Goal: Task Accomplishment & Management: Complete application form

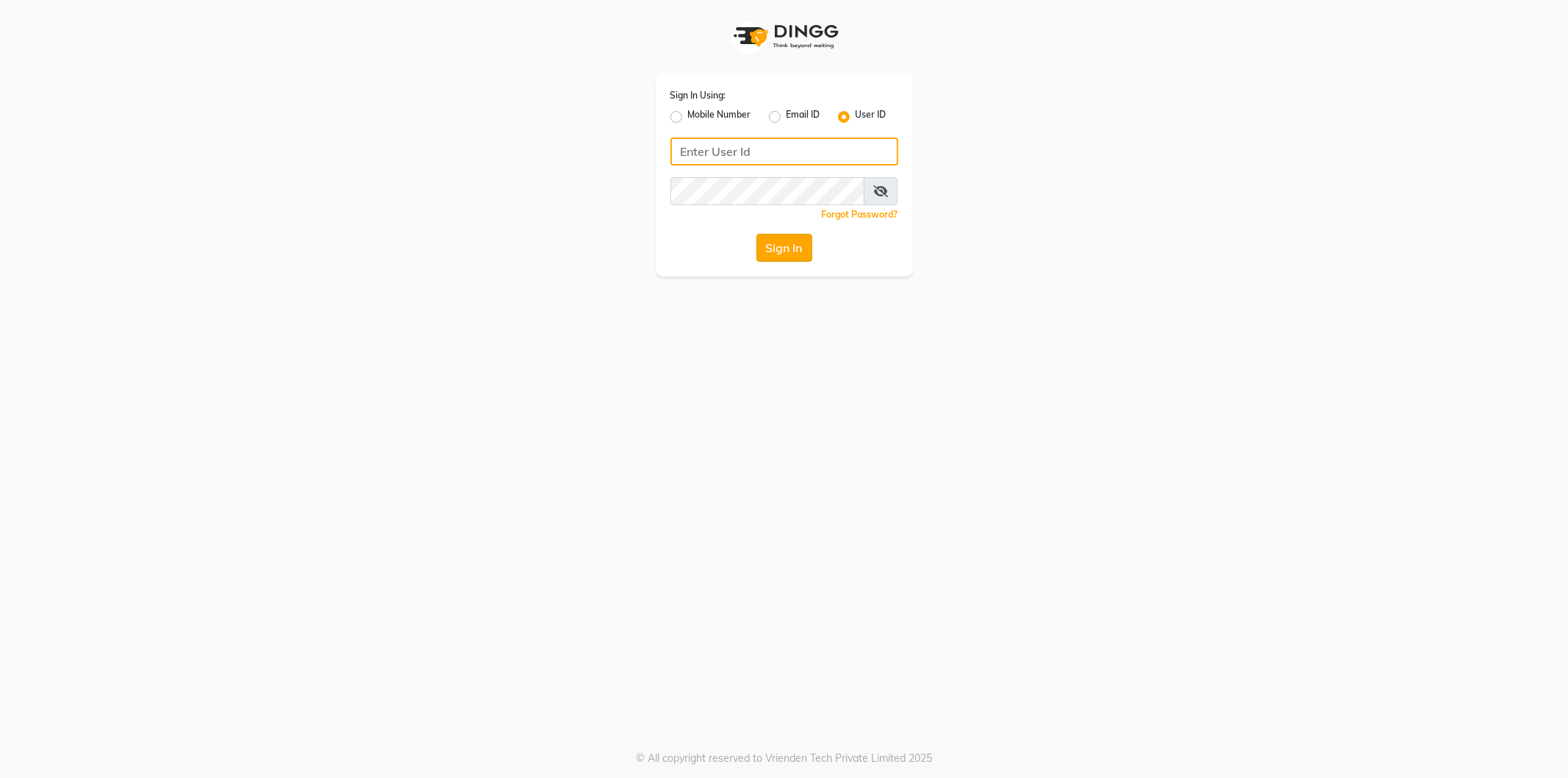
type input "makeover"
click at [785, 243] on button "Sign In" at bounding box center [784, 247] width 56 height 28
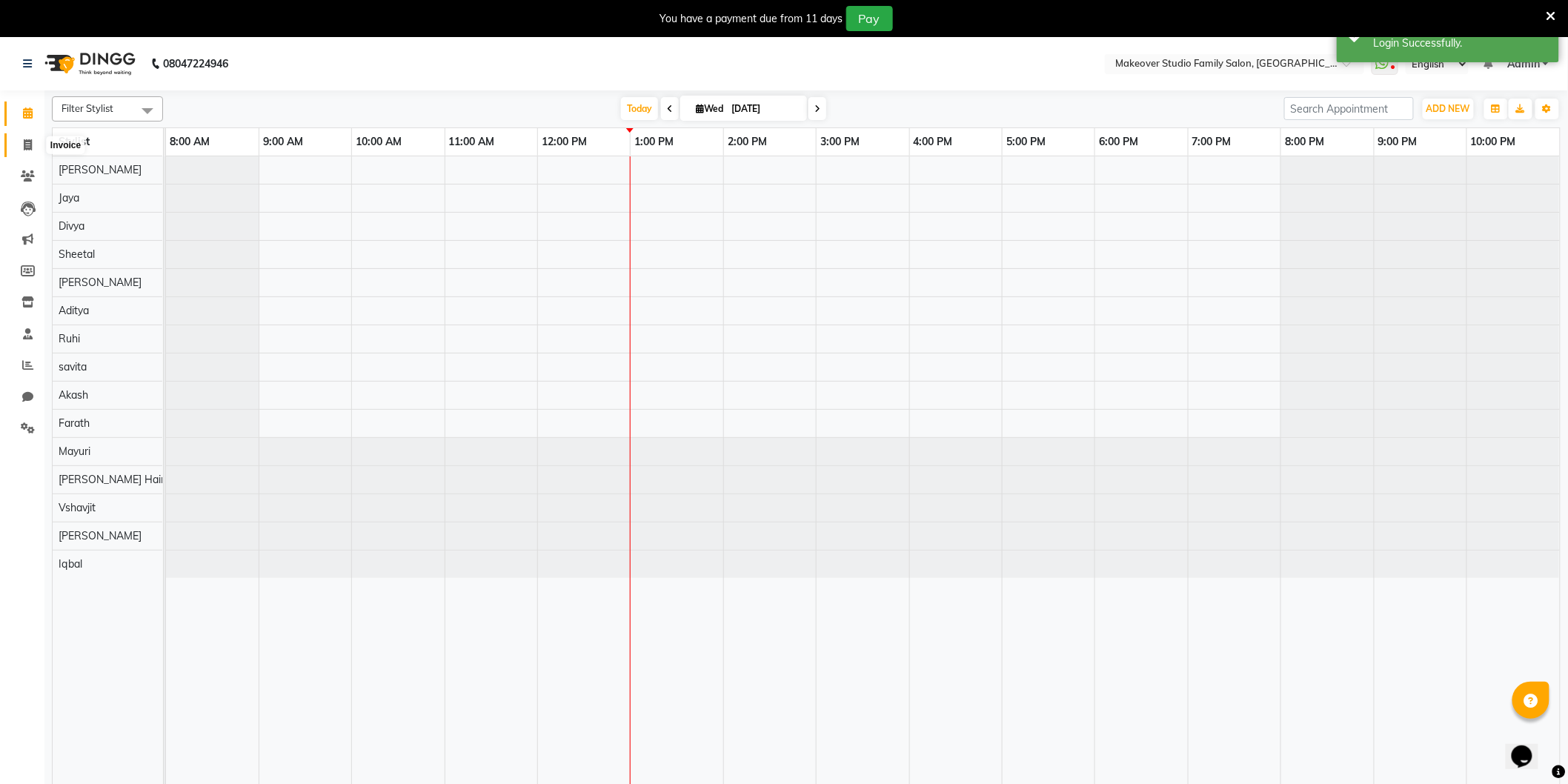
click at [16, 141] on span at bounding box center [28, 145] width 26 height 17
select select "6089"
select select "service"
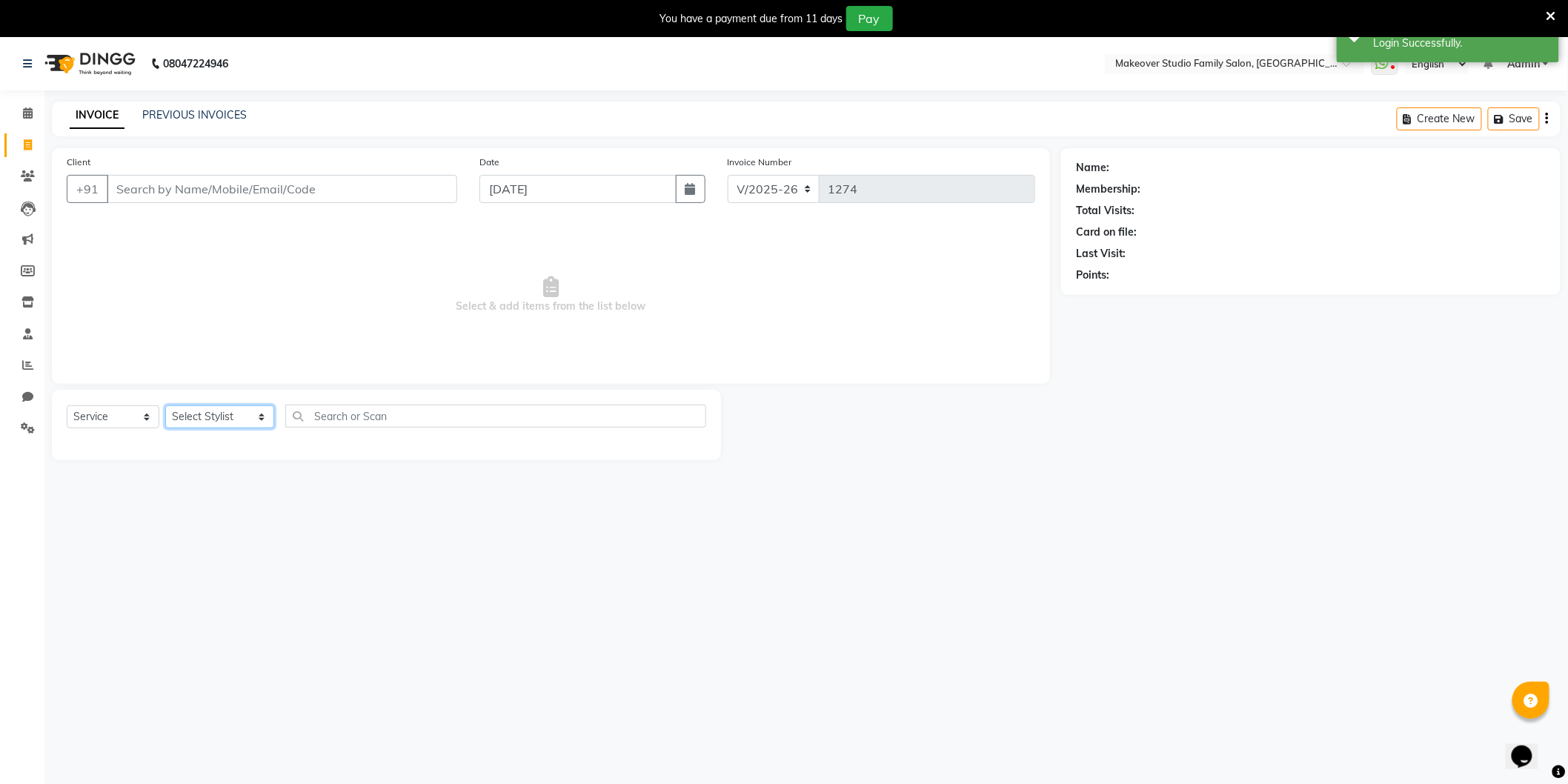
click at [207, 413] on select "Select Stylist [PERSON_NAME] Divya [PERSON_NAME] [PERSON_NAME] [PERSON_NAME] Ha…" at bounding box center [219, 416] width 109 height 23
select select "44959"
click at [165, 406] on select "Select Stylist [PERSON_NAME] Divya [PERSON_NAME] [PERSON_NAME] [PERSON_NAME] Ha…" at bounding box center [219, 416] width 109 height 23
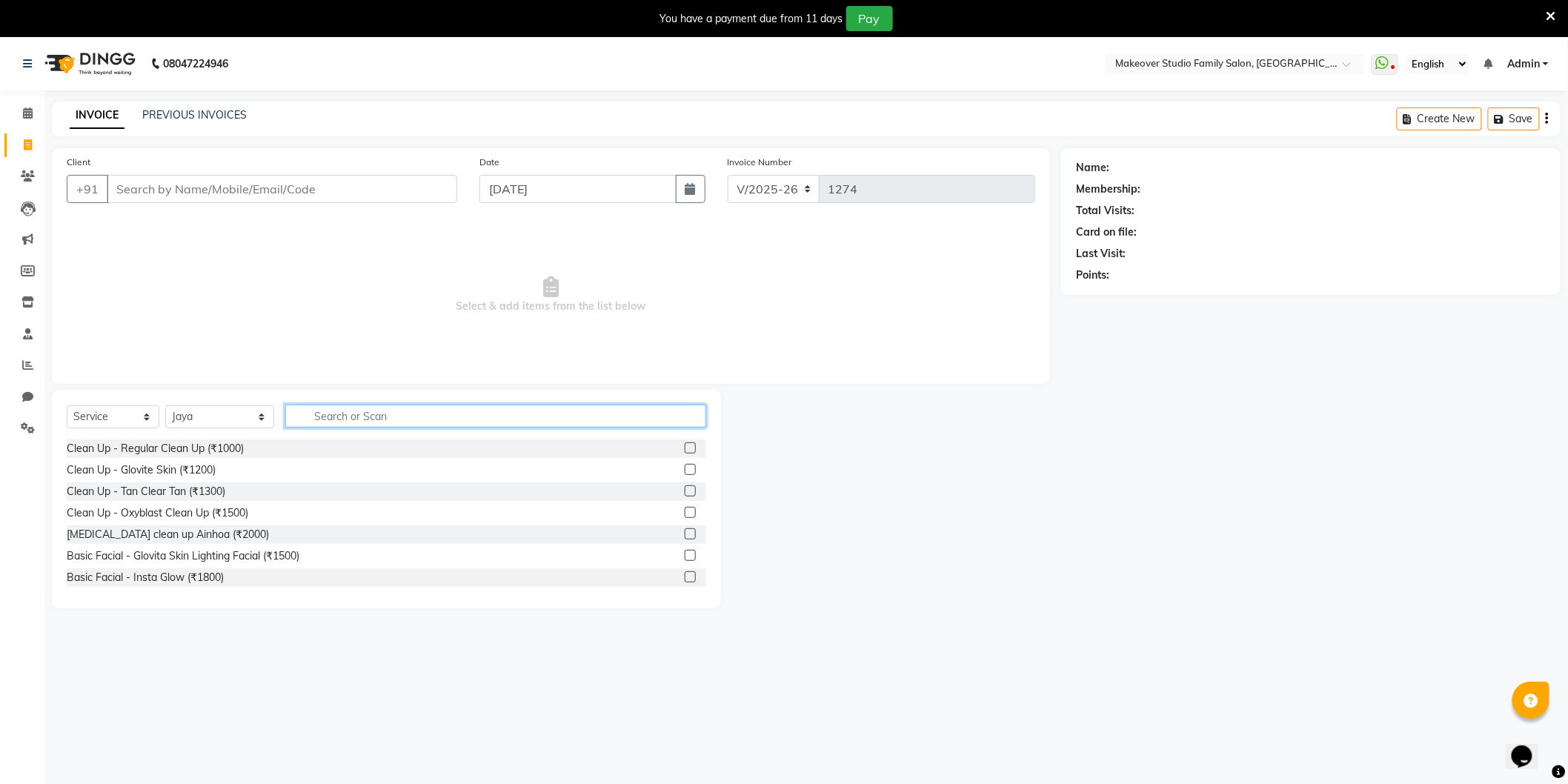
click at [336, 412] on input "text" at bounding box center [496, 416] width 421 height 23
type input "blow"
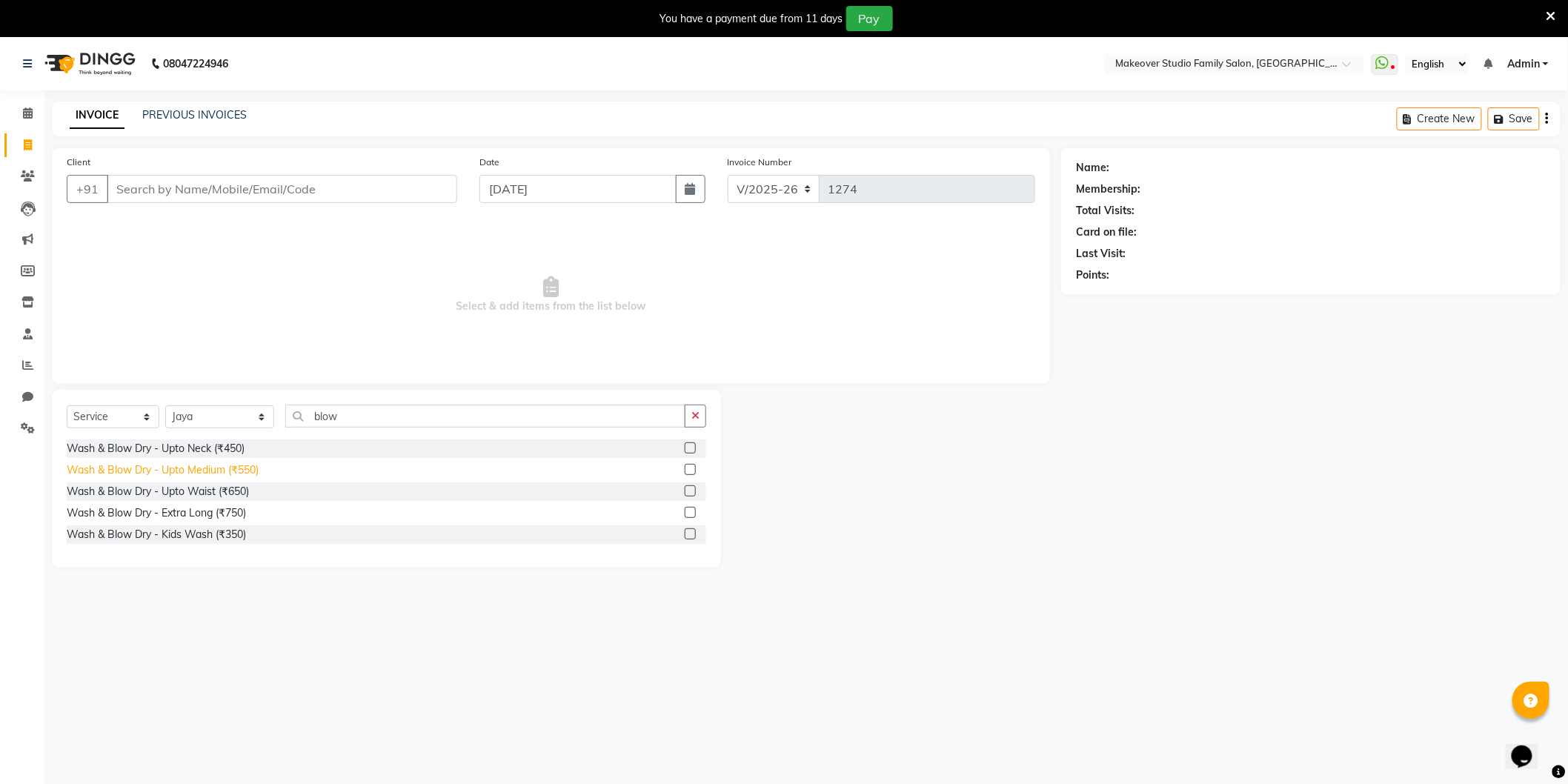
click at [152, 469] on div "Wash & Blow Dry - Upto Medium (₹550)" at bounding box center [163, 471] width 192 height 16
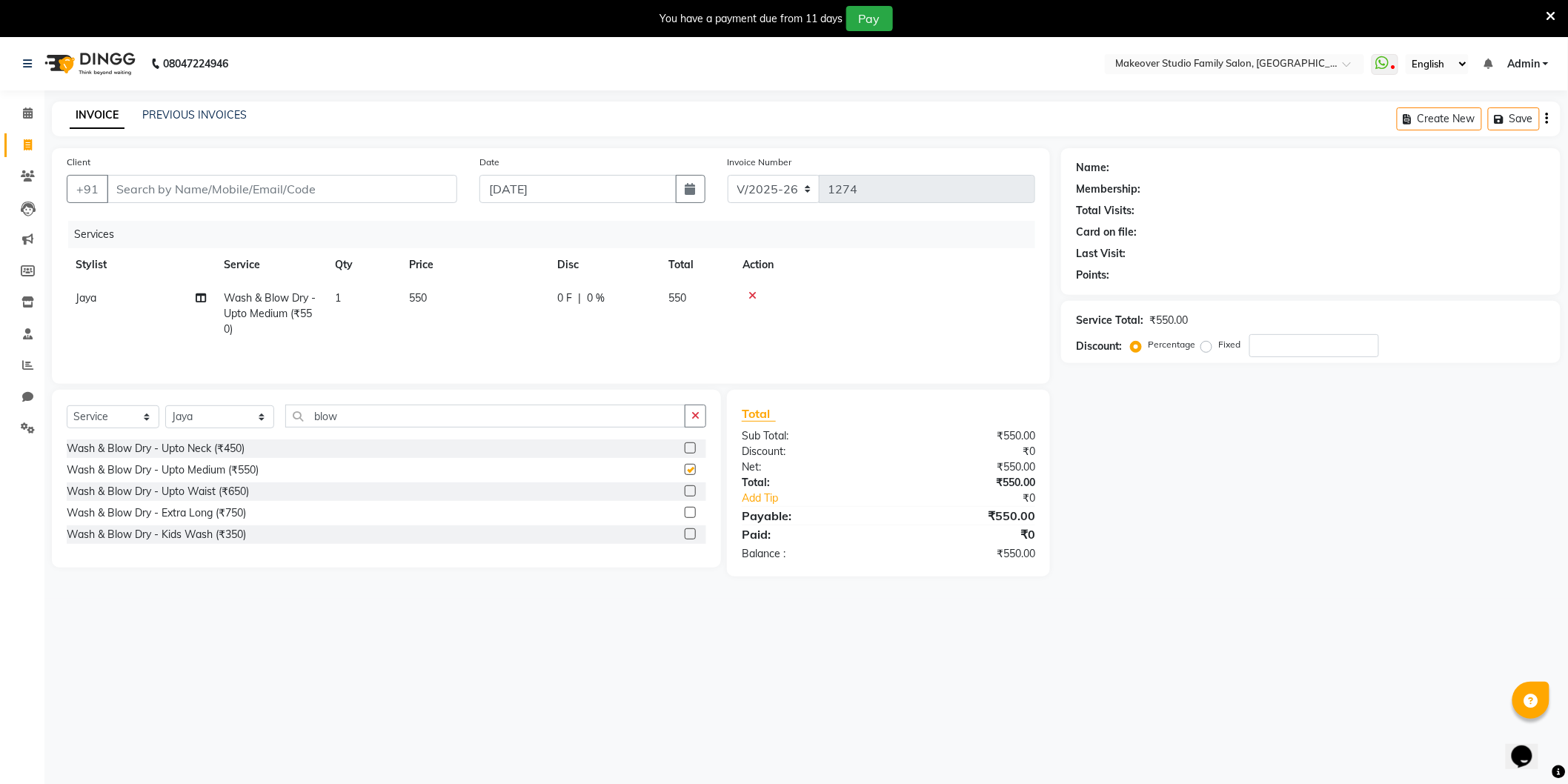
checkbox input "false"
click at [438, 297] on td "550" at bounding box center [475, 313] width 148 height 65
select select "44959"
click at [506, 287] on td "550" at bounding box center [544, 313] width 148 height 63
drag, startPoint x: 524, startPoint y: 300, endPoint x: 389, endPoint y: 294, distance: 135.1
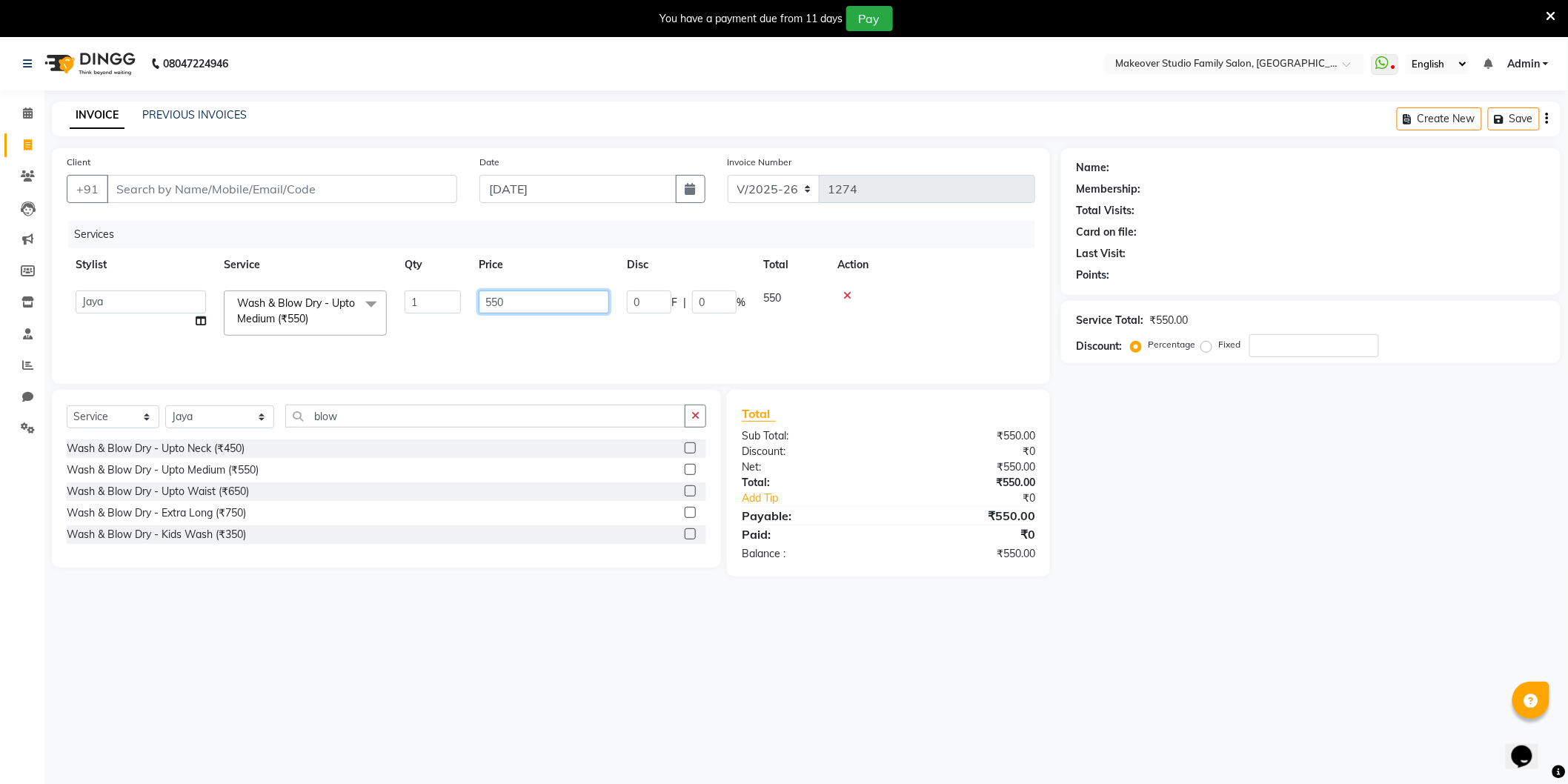
click at [389, 294] on tr "Aditya Akash [PERSON_NAME] Divya [PERSON_NAME] [PERSON_NAME] [PERSON_NAME] Hair…" at bounding box center [551, 313] width 968 height 63
type input "250"
click at [1249, 684] on div "08047224946 Select Location × Makeover Studio Family Salon, Ghansoli WhatsApp S…" at bounding box center [784, 428] width 1568 height 784
click at [172, 176] on input "Client" at bounding box center [282, 188] width 350 height 28
click at [165, 187] on input "Client" at bounding box center [282, 188] width 350 height 28
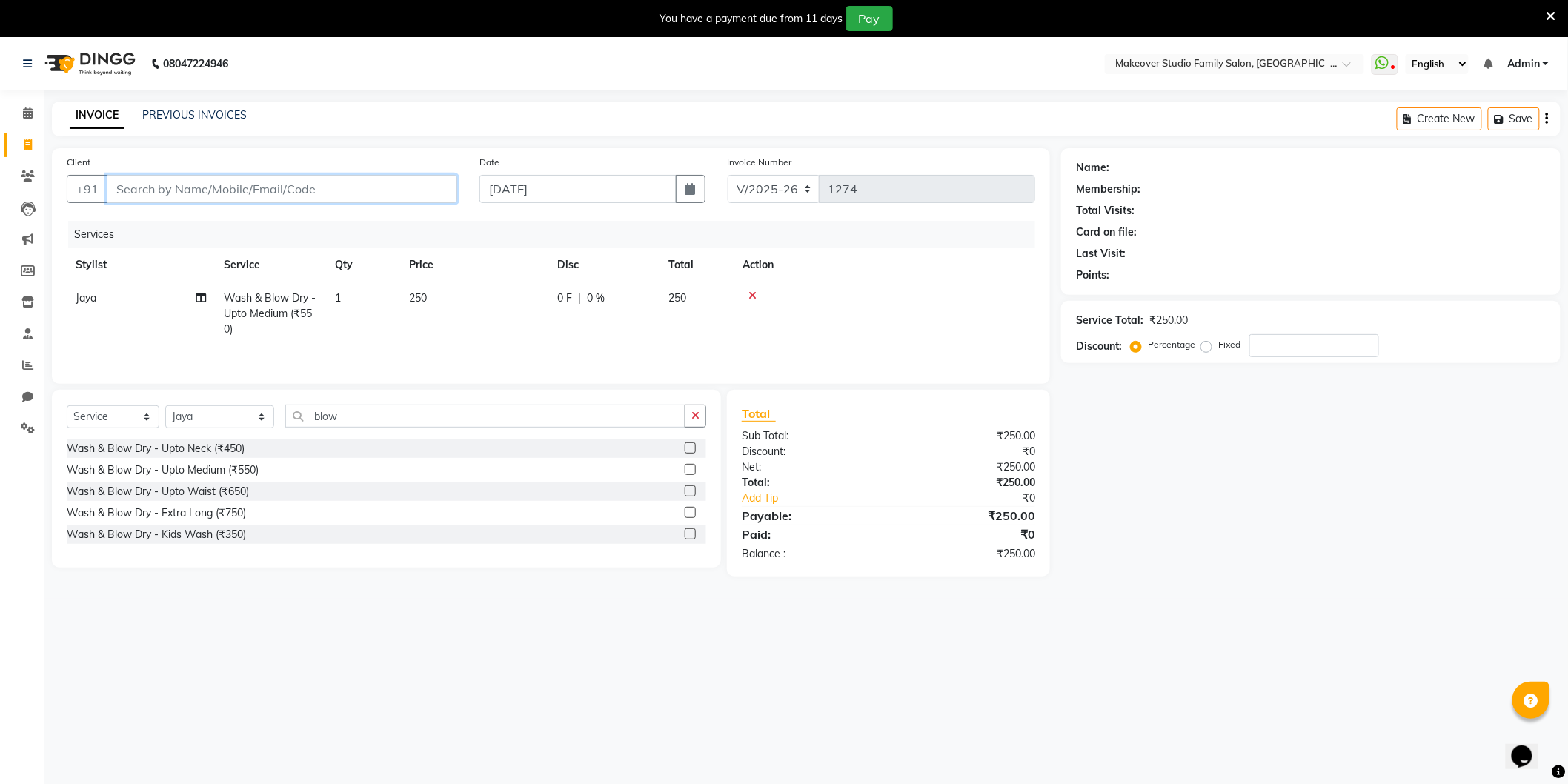
click at [195, 183] on input "Client" at bounding box center [282, 188] width 350 height 28
type input "8"
type input "0"
type input "84275389227"
click at [434, 186] on span "Add Client" at bounding box center [419, 189] width 58 height 15
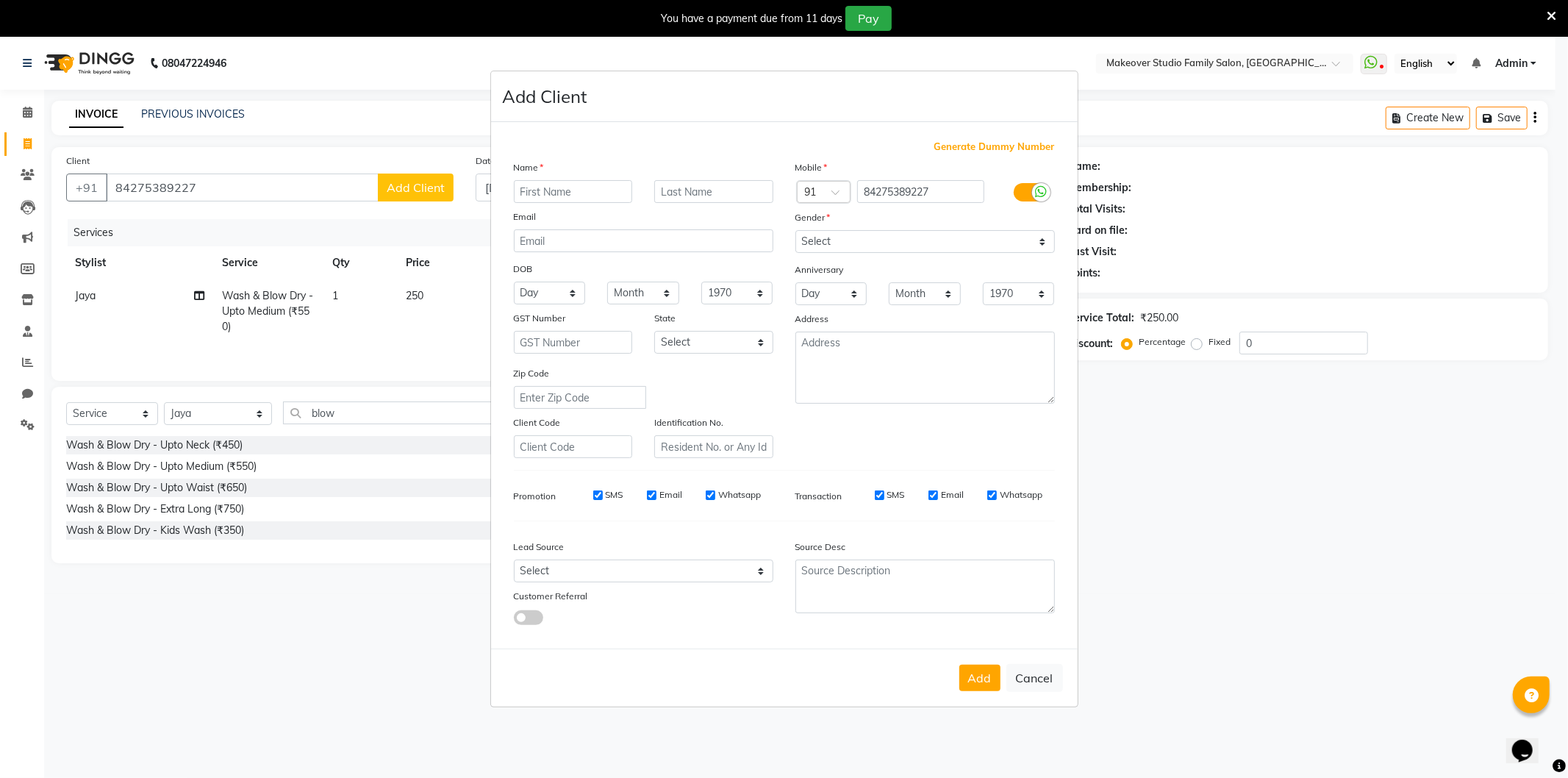
click at [570, 184] on input "text" at bounding box center [573, 192] width 119 height 23
type input "[PERSON_NAME]"
click at [978, 704] on div "Add Cancel" at bounding box center [784, 677] width 586 height 58
click at [978, 681] on button "Add" at bounding box center [979, 677] width 41 height 26
click at [812, 237] on select "Select [DEMOGRAPHIC_DATA] [DEMOGRAPHIC_DATA] Other Prefer Not To Say" at bounding box center [925, 241] width 259 height 23
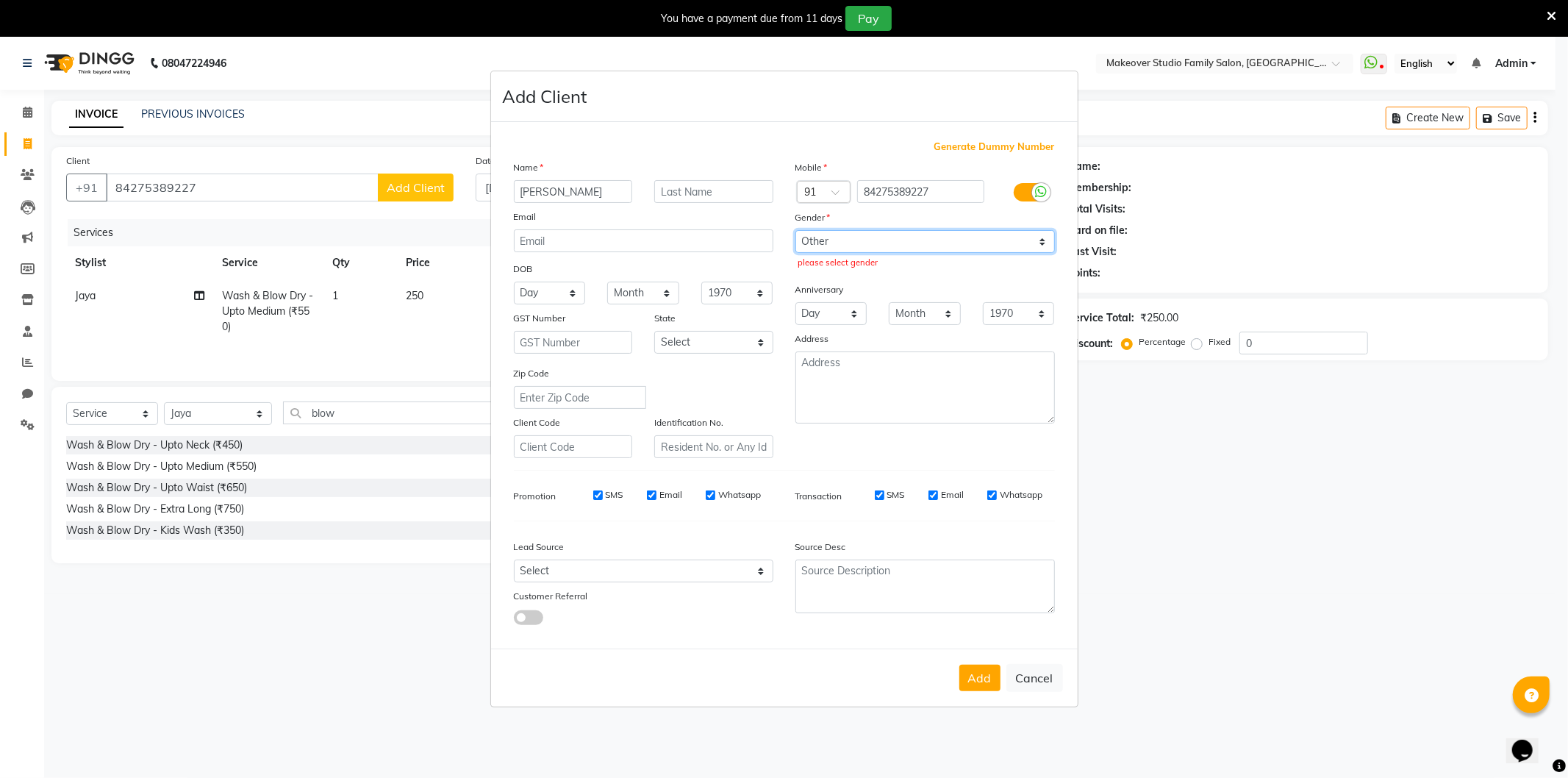
click at [795, 230] on select "Select [DEMOGRAPHIC_DATA] [DEMOGRAPHIC_DATA] Other Prefer Not To Say" at bounding box center [925, 241] width 259 height 23
click at [833, 239] on select "Select [DEMOGRAPHIC_DATA] [DEMOGRAPHIC_DATA] Other Prefer Not To Say" at bounding box center [925, 241] width 259 height 23
select select "[DEMOGRAPHIC_DATA]"
click at [795, 230] on select "Select [DEMOGRAPHIC_DATA] [DEMOGRAPHIC_DATA] Other Prefer Not To Say" at bounding box center [925, 241] width 259 height 23
click at [979, 678] on button "Add" at bounding box center [979, 677] width 41 height 26
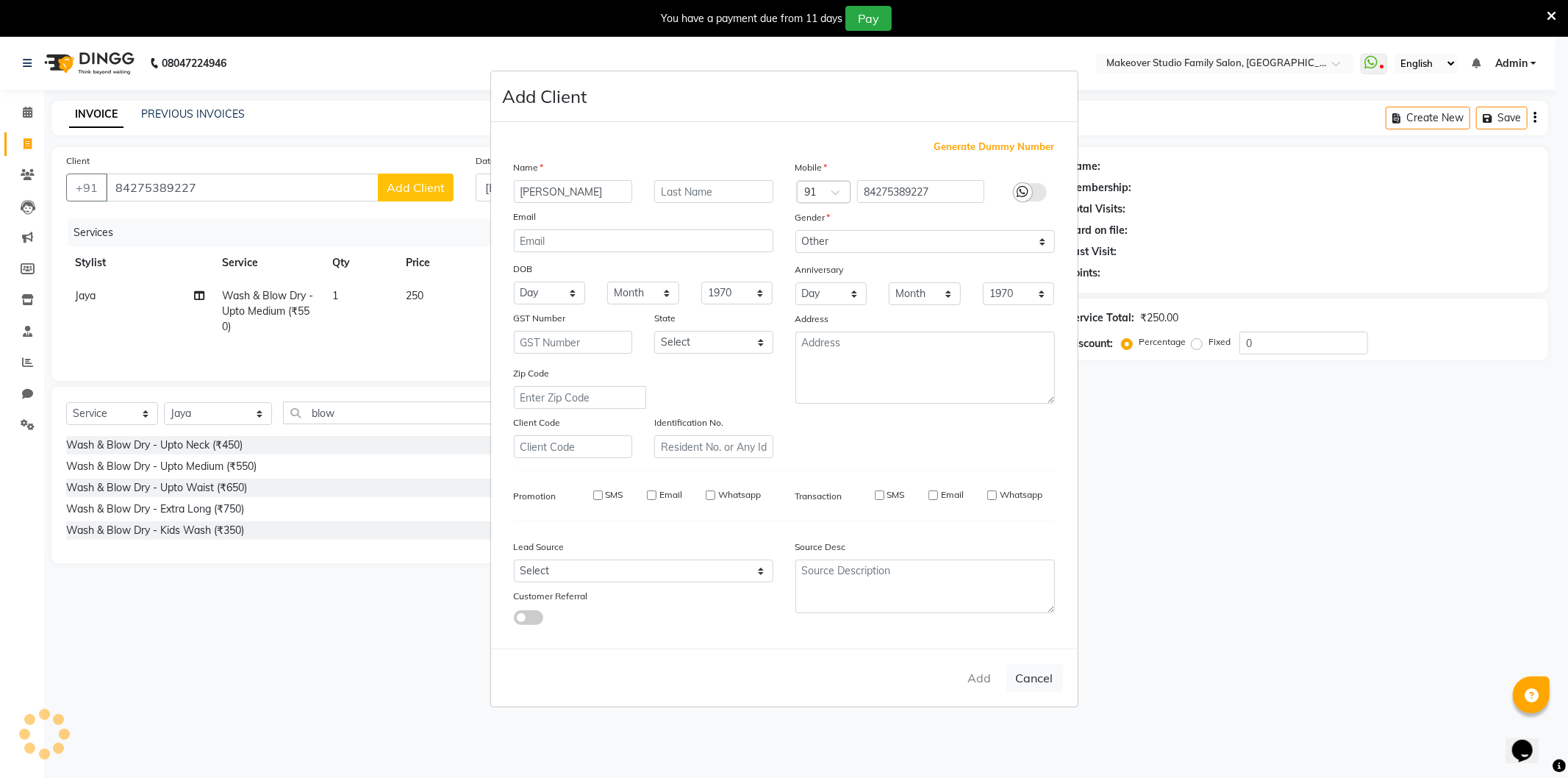
select select
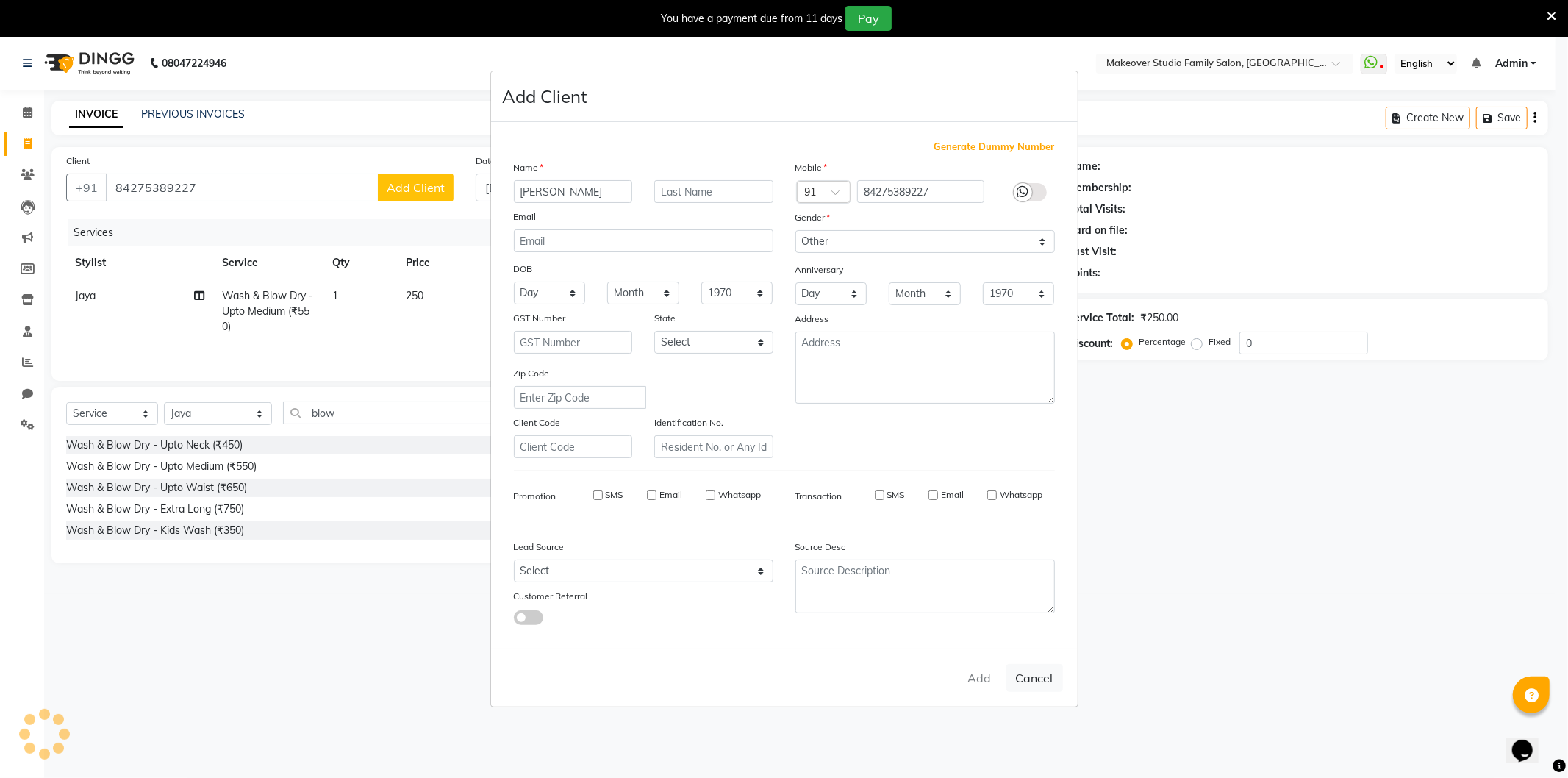
select select
checkbox input "false"
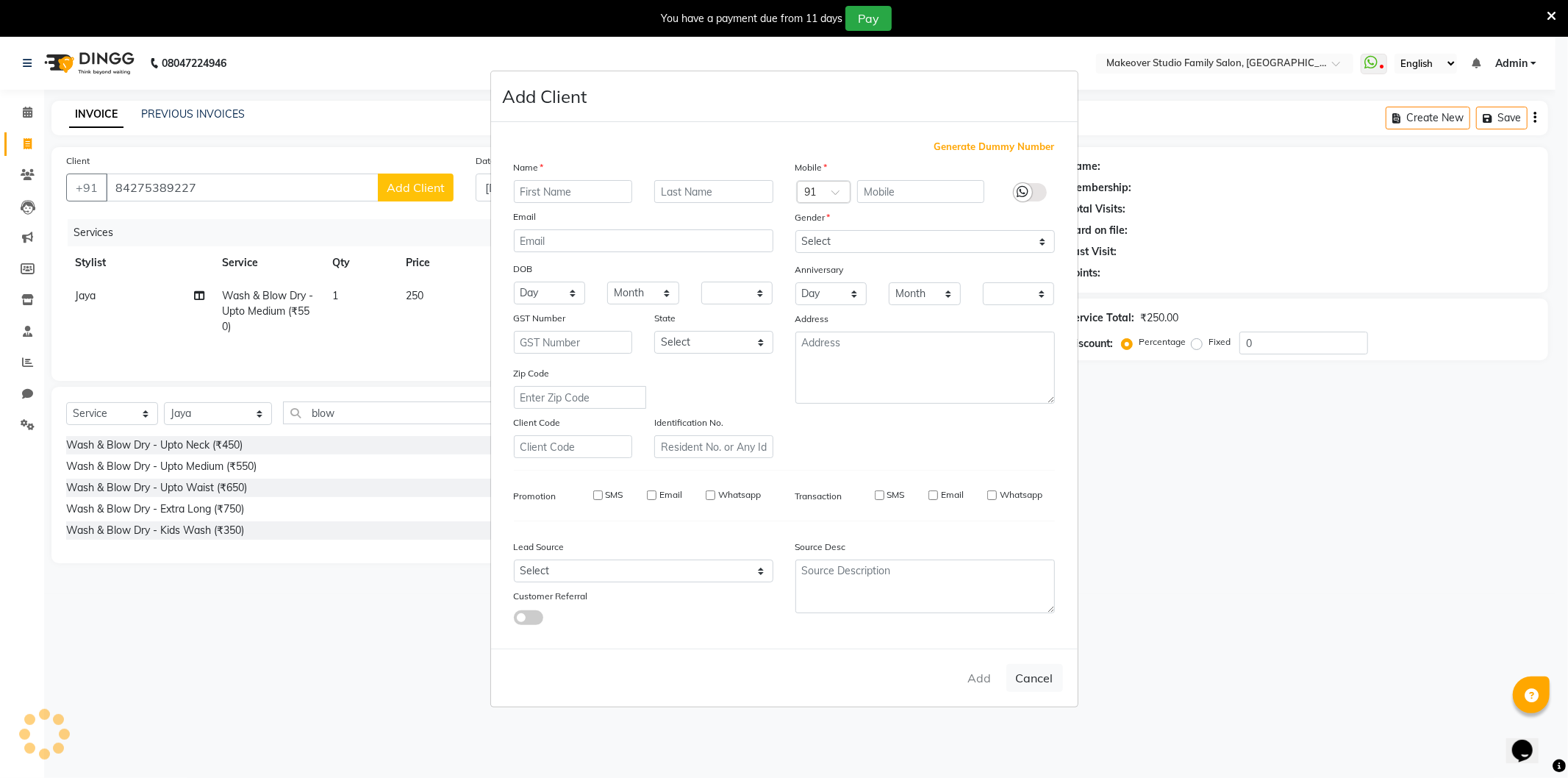
checkbox input "false"
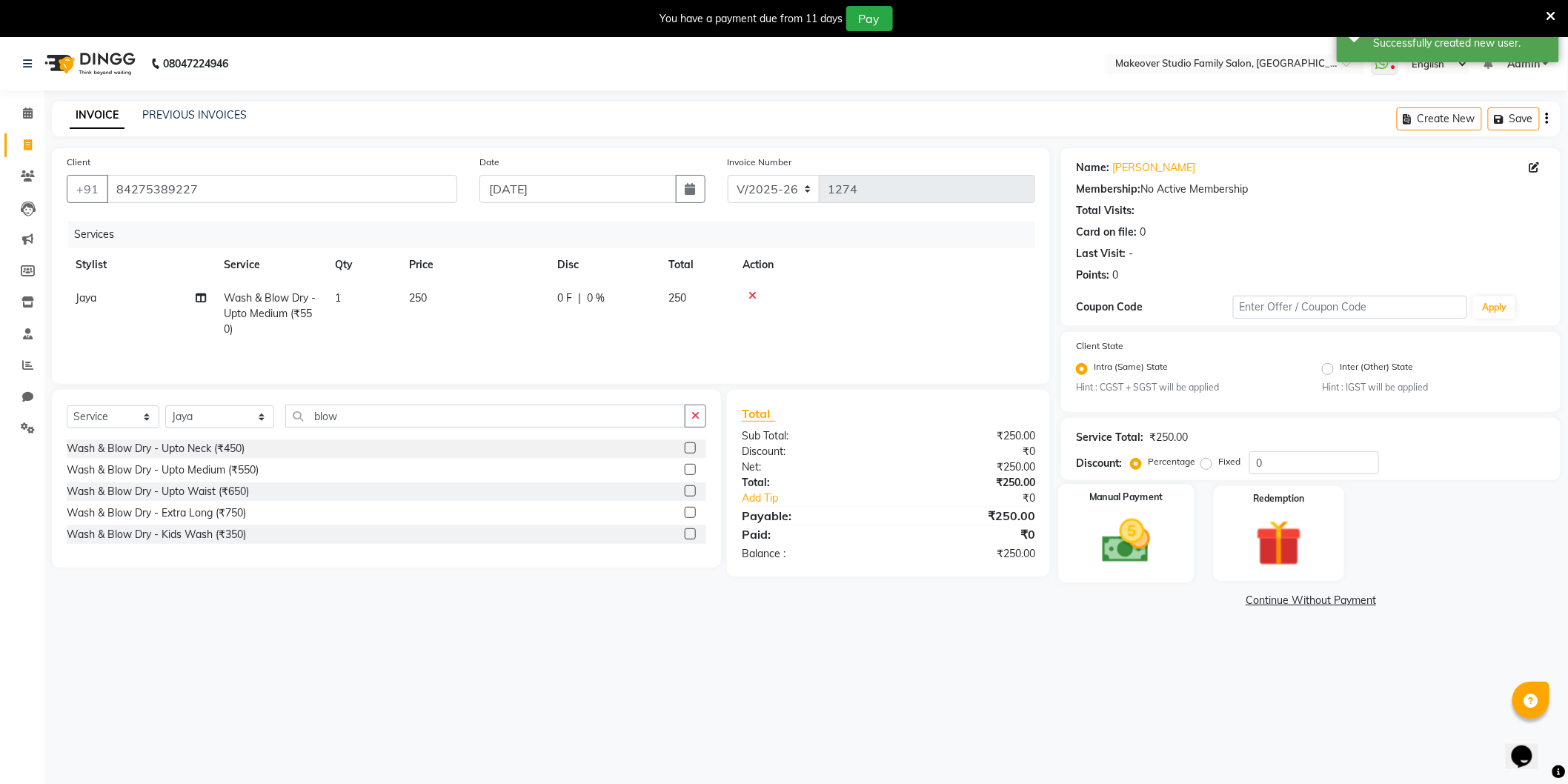
click at [1173, 552] on div "Manual Payment" at bounding box center [1127, 534] width 136 height 99
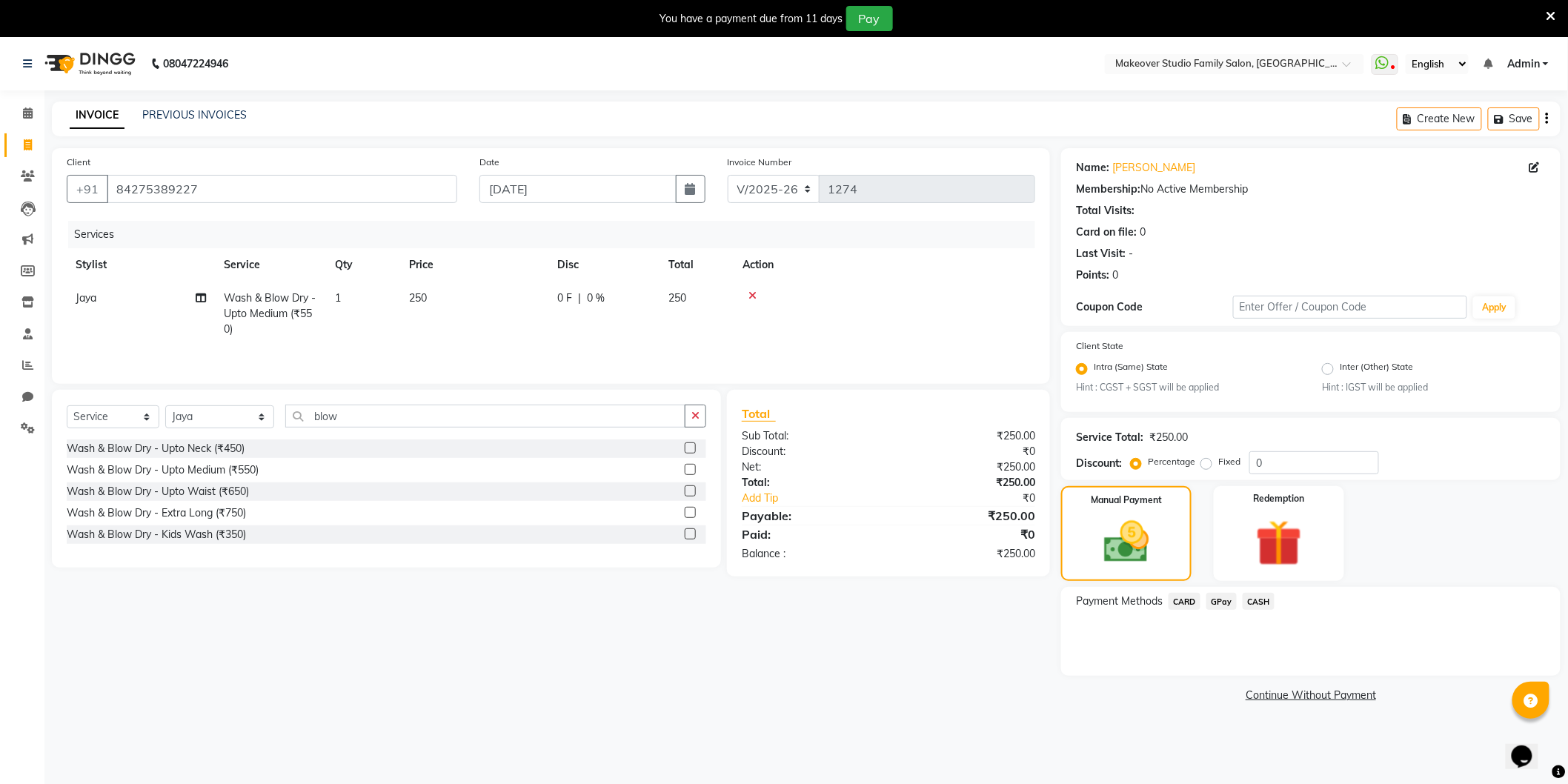
click at [1223, 602] on span "GPay" at bounding box center [1221, 601] width 30 height 17
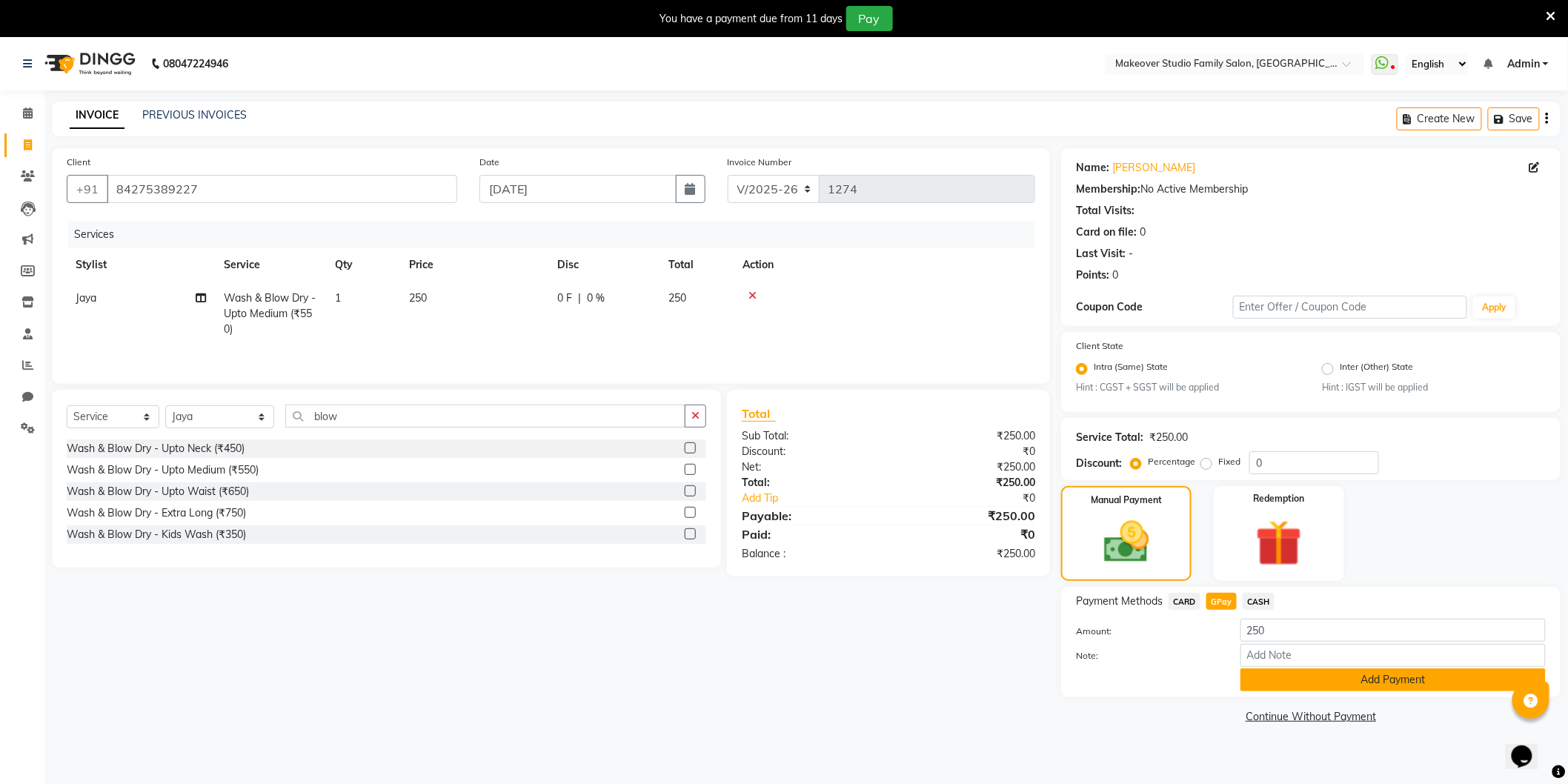
click at [1373, 683] on button "Add Payment" at bounding box center [1393, 680] width 305 height 23
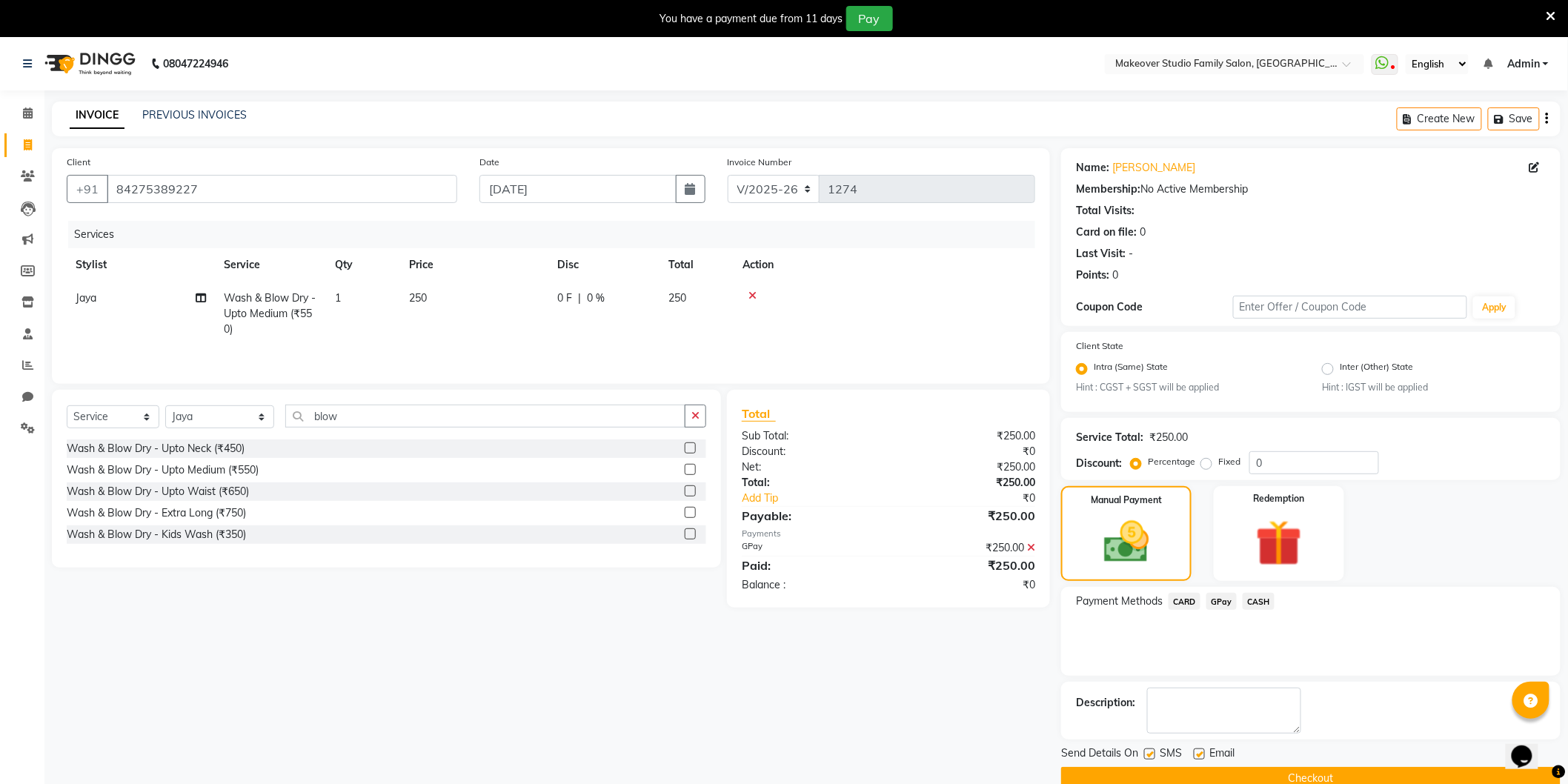
click at [1368, 768] on button "Checkout" at bounding box center [1310, 778] width 499 height 23
